Goal: Task Accomplishment & Management: Manage account settings

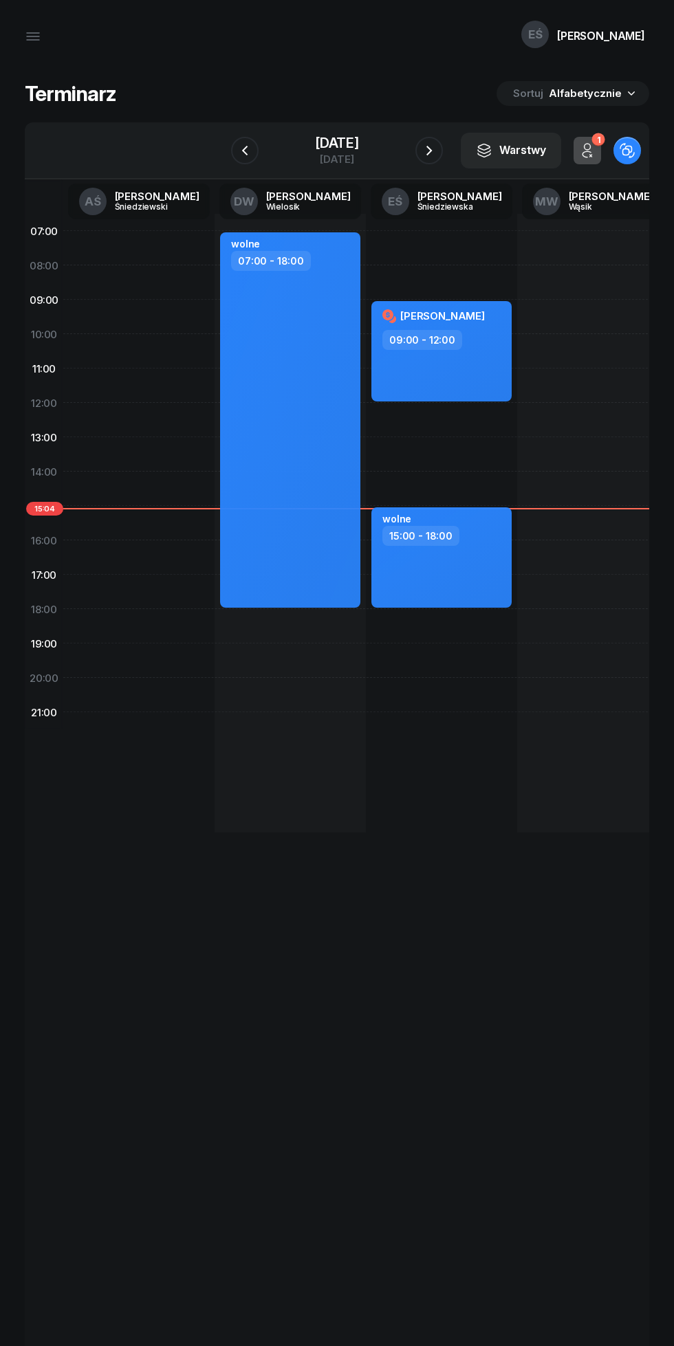
click at [437, 150] on icon "button" at bounding box center [429, 150] width 16 height 16
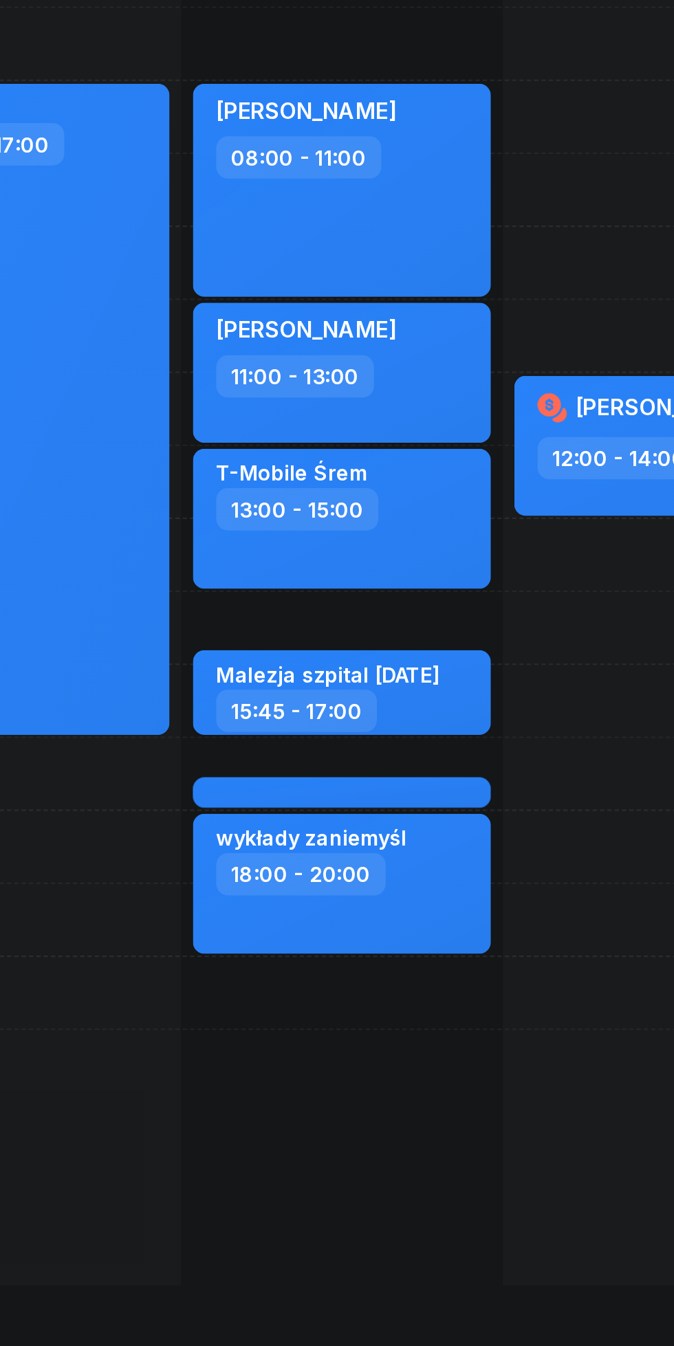
scroll to position [0, 18]
